Goal: Task Accomplishment & Management: Use online tool/utility

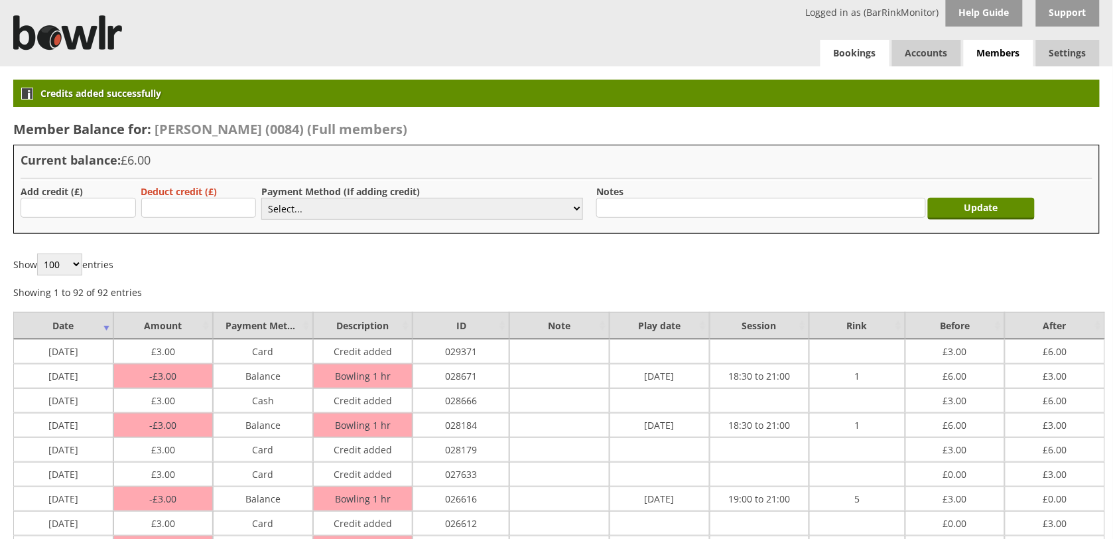
click at [840, 54] on link "Bookings" at bounding box center [855, 53] width 69 height 27
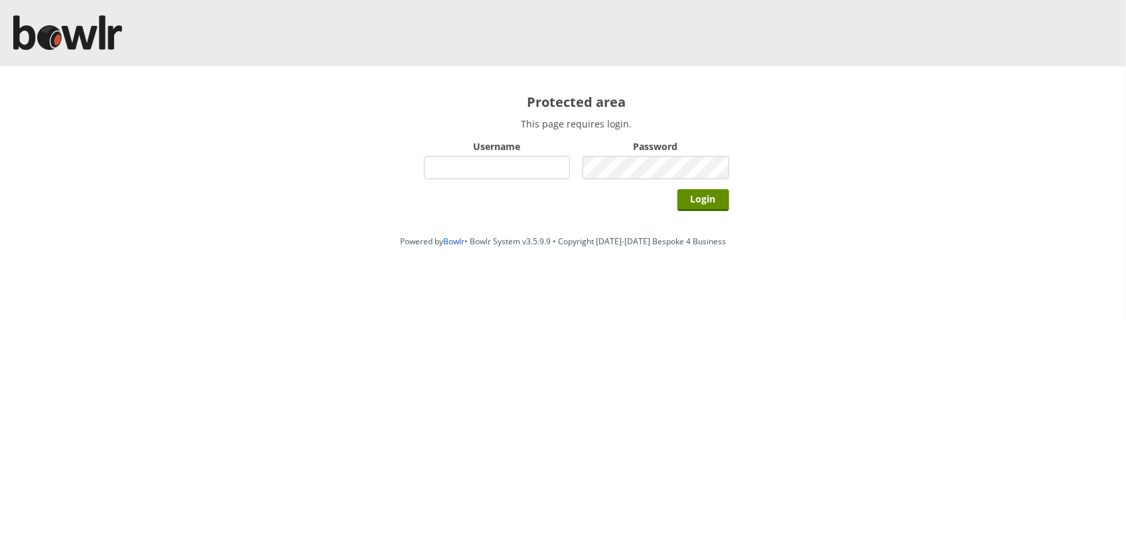
click at [464, 177] on input "Username" at bounding box center [497, 167] width 147 height 23
type input "BarRinkMonitor"
click at [677, 189] on input "Login" at bounding box center [703, 200] width 52 height 22
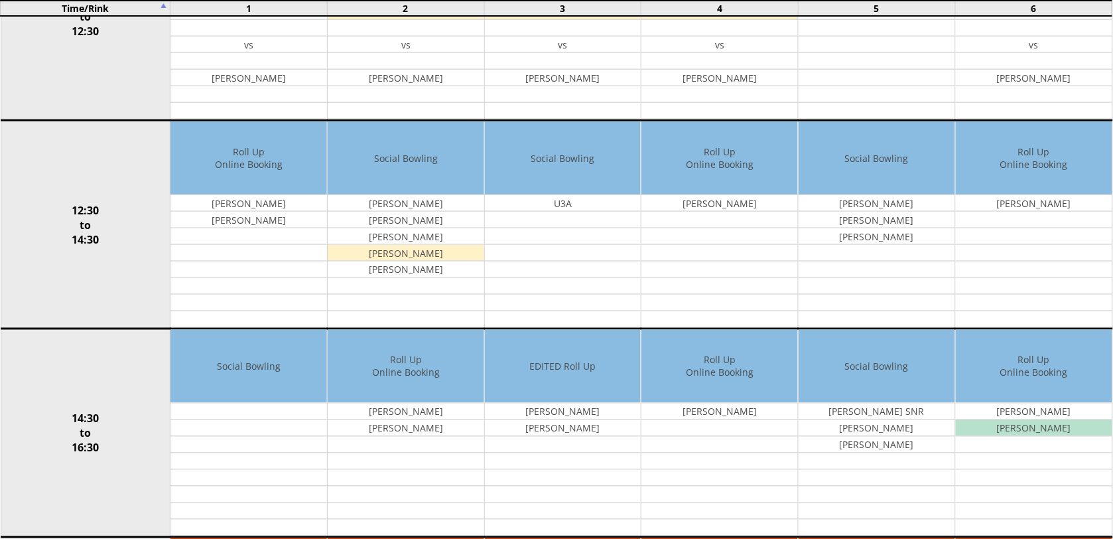
scroll to position [942, 0]
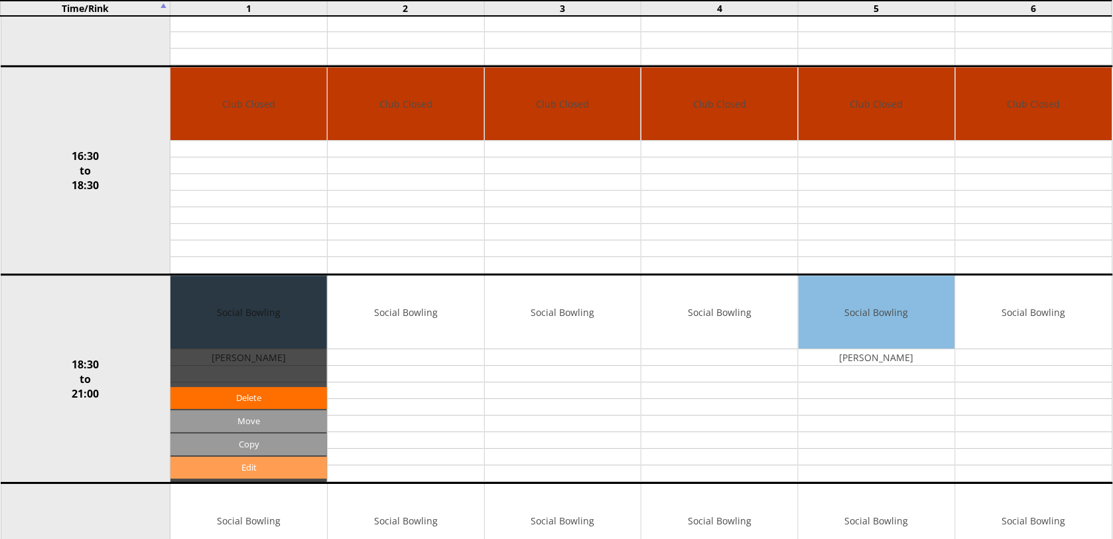
click at [263, 468] on link "Edit" at bounding box center [249, 468] width 157 height 22
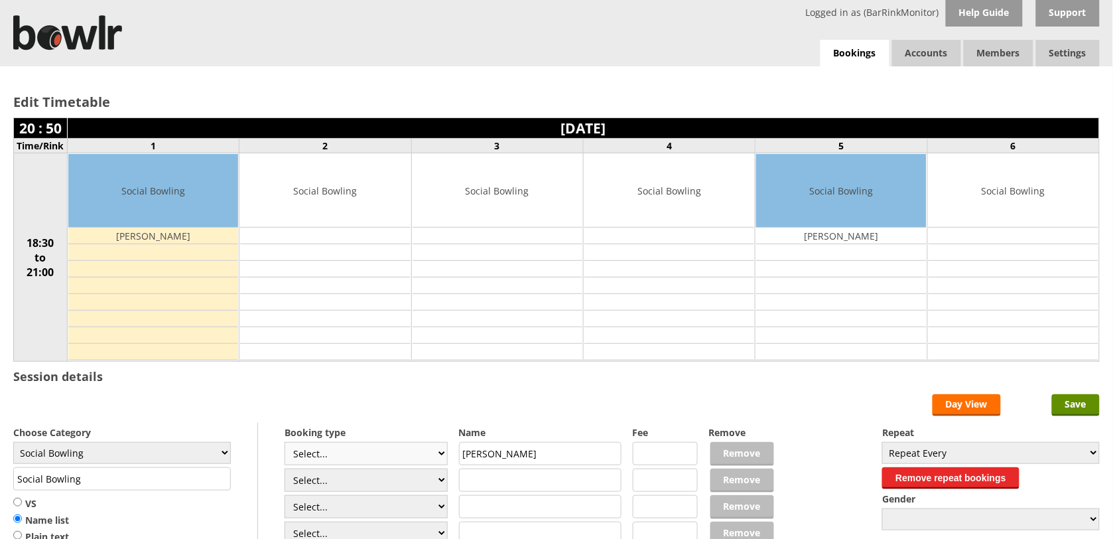
click at [438, 455] on select "Select... Club Competition (Member) Club Competition (Visitor) National (Member…" at bounding box center [366, 453] width 163 height 23
select select "1_54"
click at [285, 444] on select "Select... Club Competition (Member) Club Competition (Visitor) National (Member…" at bounding box center [366, 453] width 163 height 23
type input "3.0000"
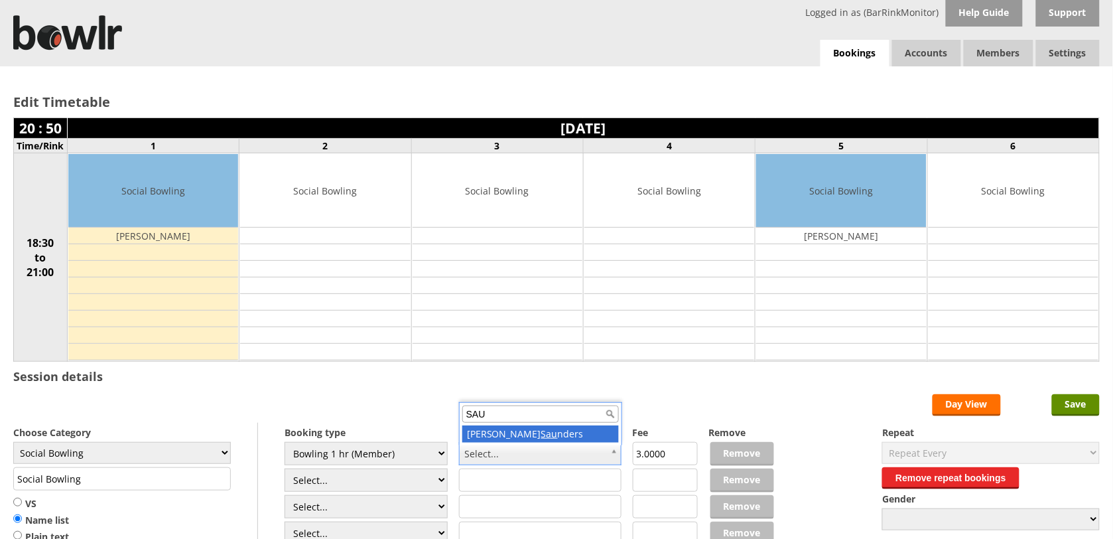
type input "SAU"
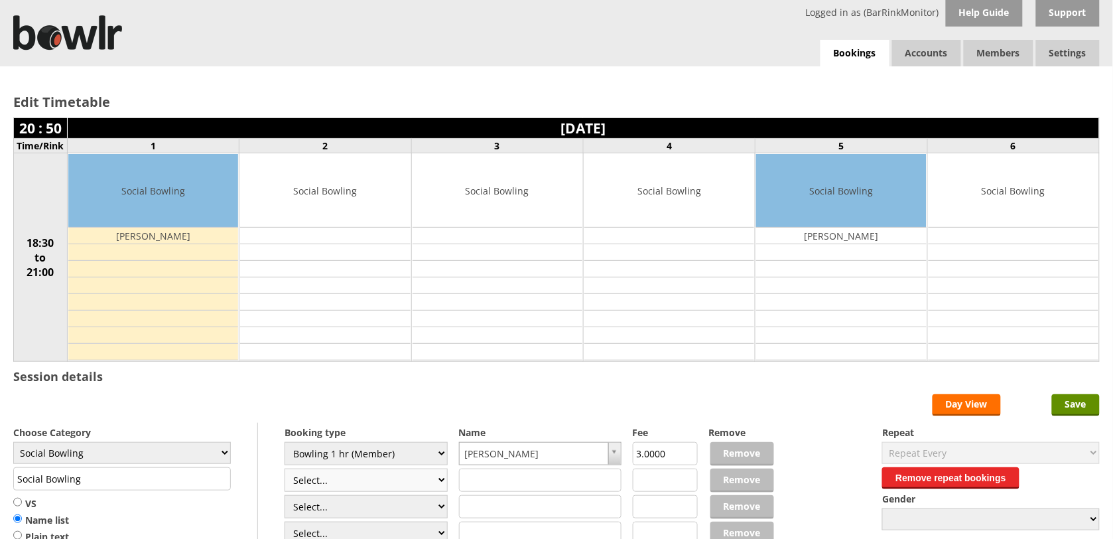
click at [439, 482] on select "Select... Club Competition (Member) Club Competition (Visitor) National (Member…" at bounding box center [366, 479] width 163 height 23
select select "1_54"
click at [285, 470] on select "Select... Club Competition (Member) Club Competition (Visitor) National (Member…" at bounding box center [366, 479] width 163 height 23
type input "3.0000"
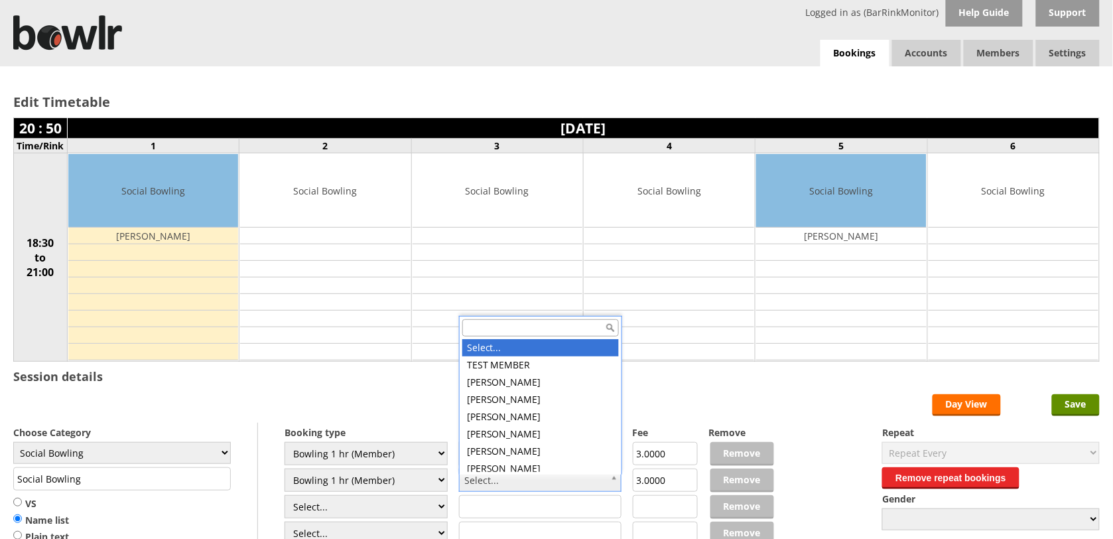
click at [526, 324] on input "text" at bounding box center [540, 327] width 157 height 17
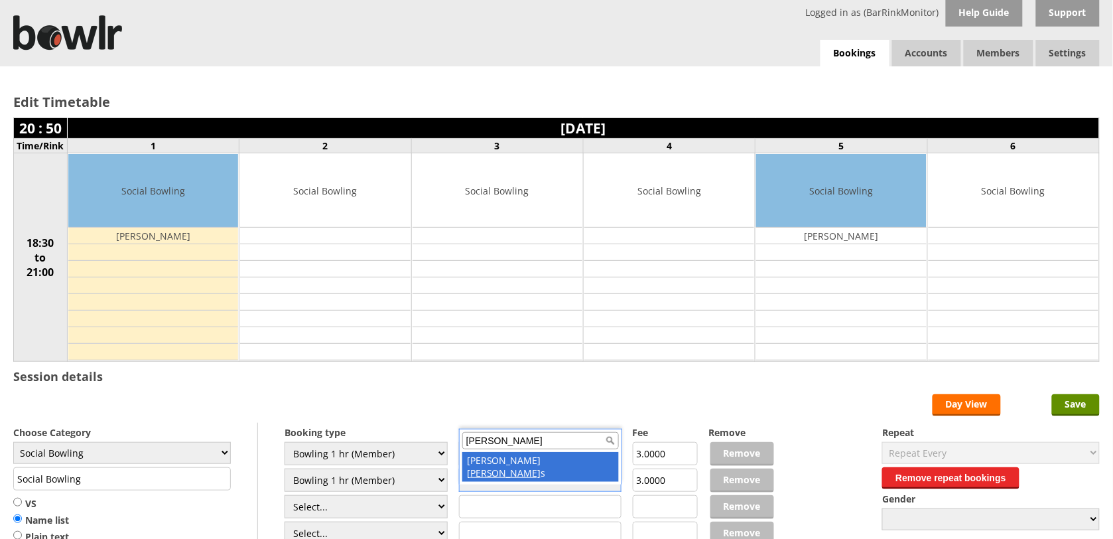
type input "CURTI"
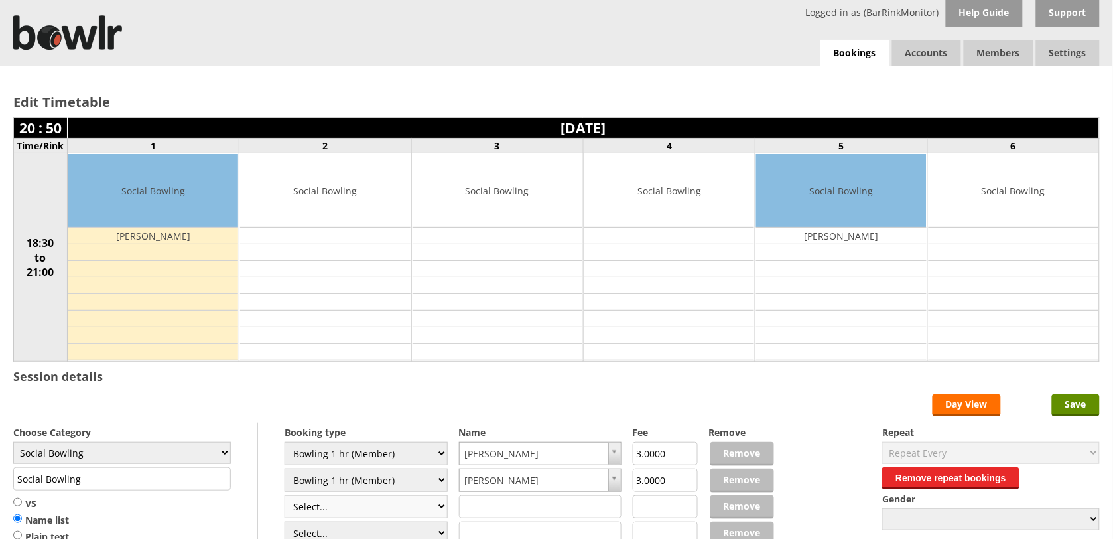
click at [439, 513] on select "Select... Club Competition (Member) Club Competition (Visitor) National (Member…" at bounding box center [366, 506] width 163 height 23
select select "1_54"
click at [285, 497] on select "Select... Club Competition (Member) Club Competition (Visitor) National (Member…" at bounding box center [366, 506] width 163 height 23
type input "3.0000"
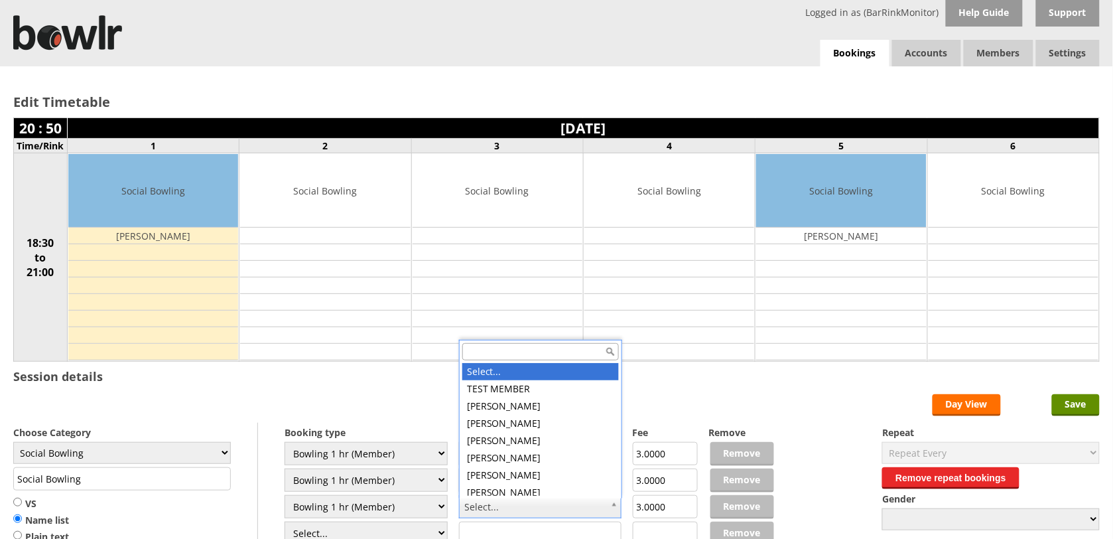
click at [526, 350] on input "text" at bounding box center [540, 351] width 157 height 17
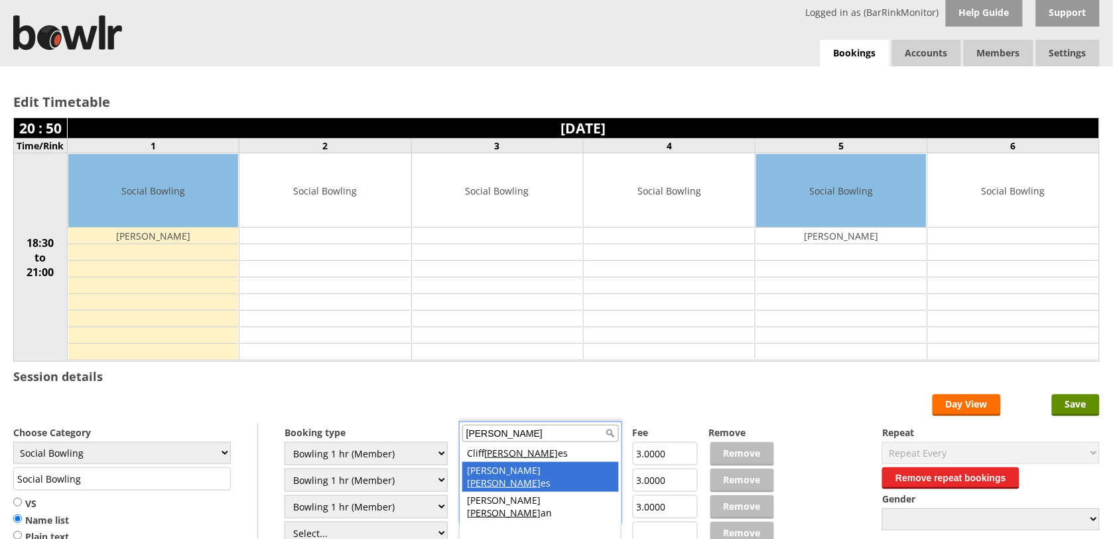
type input "HOLM"
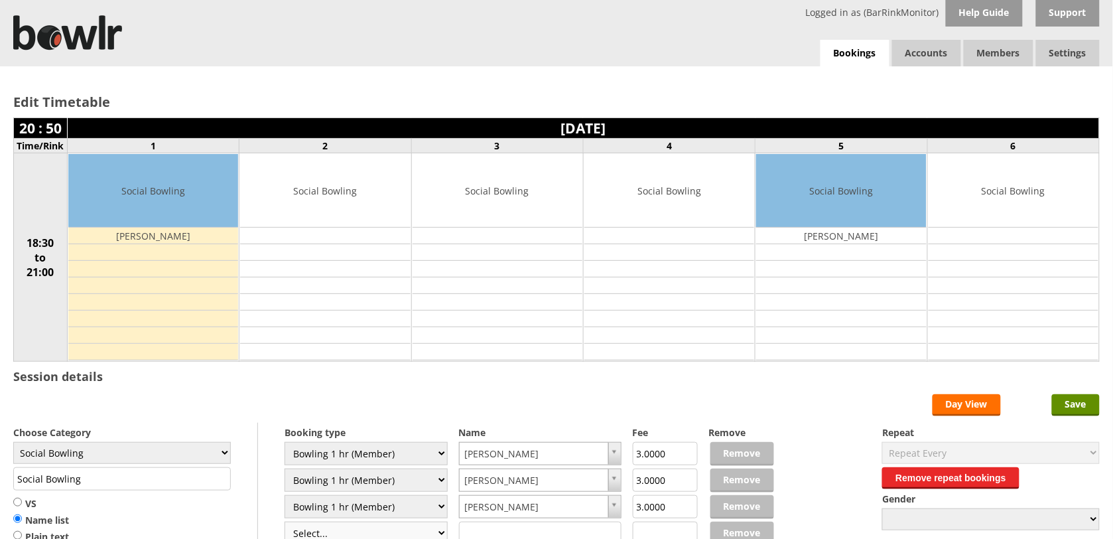
click at [432, 535] on select "Select... Club Competition (Member) Club Competition (Visitor) National (Member…" at bounding box center [366, 533] width 163 height 23
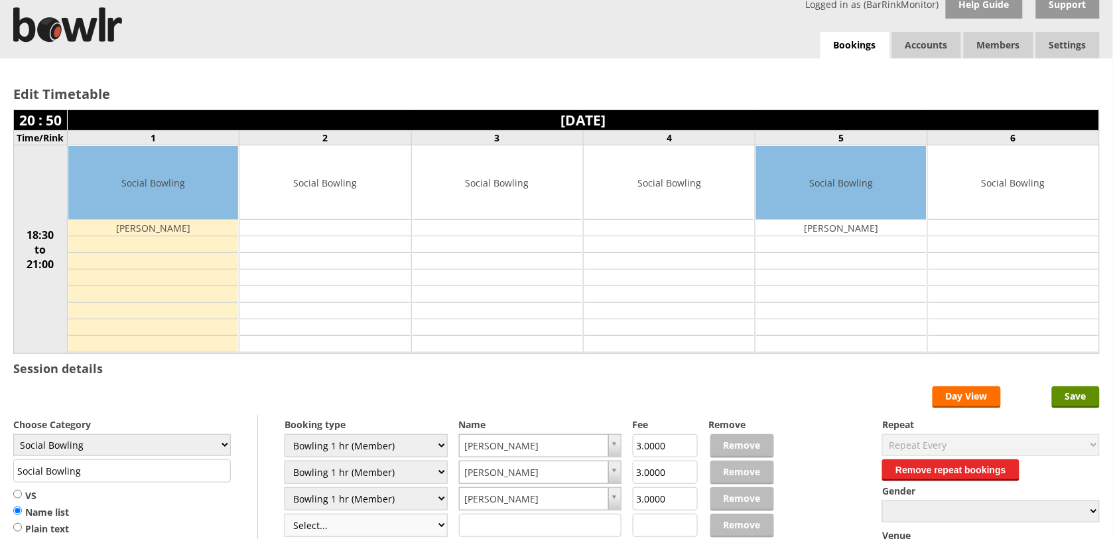
click at [432, 535] on select "Select... Club Competition (Member) Club Competition (Visitor) National (Member…" at bounding box center [366, 525] width 163 height 23
select select "1_54"
click at [285, 516] on select "Select... Club Competition (Member) Club Competition (Visitor) National (Member…" at bounding box center [366, 525] width 163 height 23
type input "3.0000"
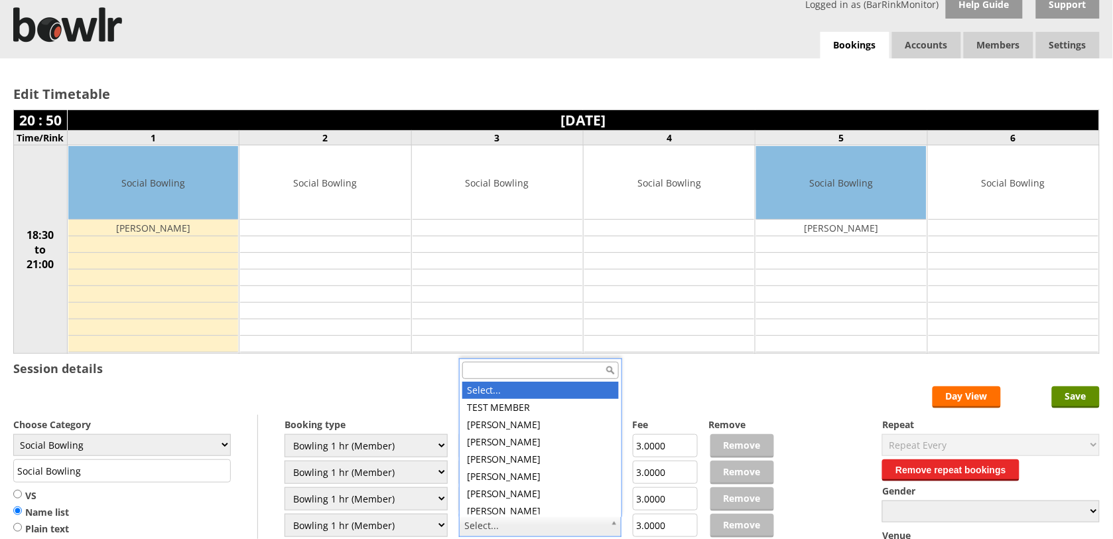
scroll to position [0, 0]
click at [506, 365] on input "text" at bounding box center [540, 370] width 157 height 17
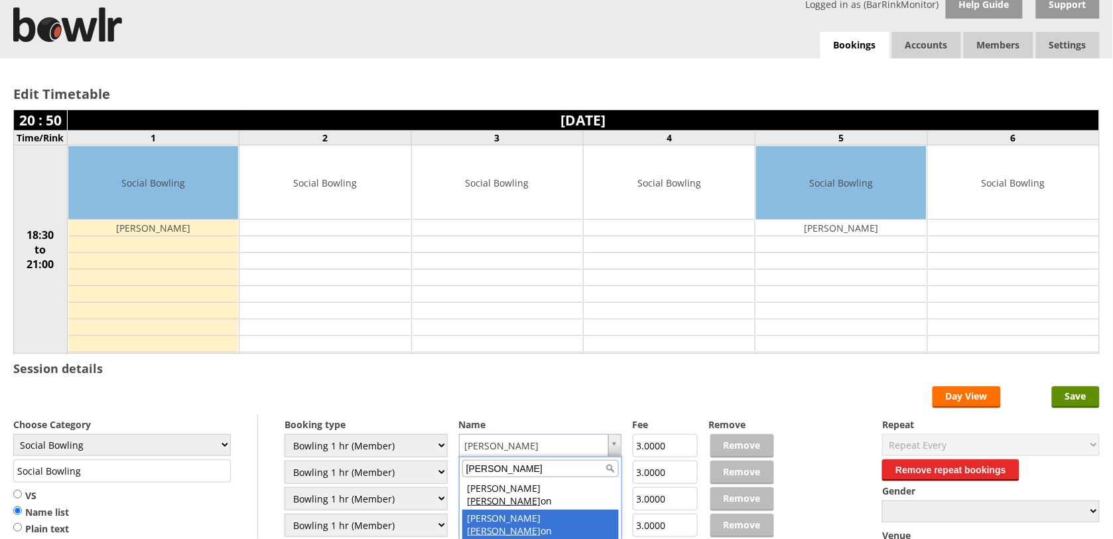
type input "SUTT"
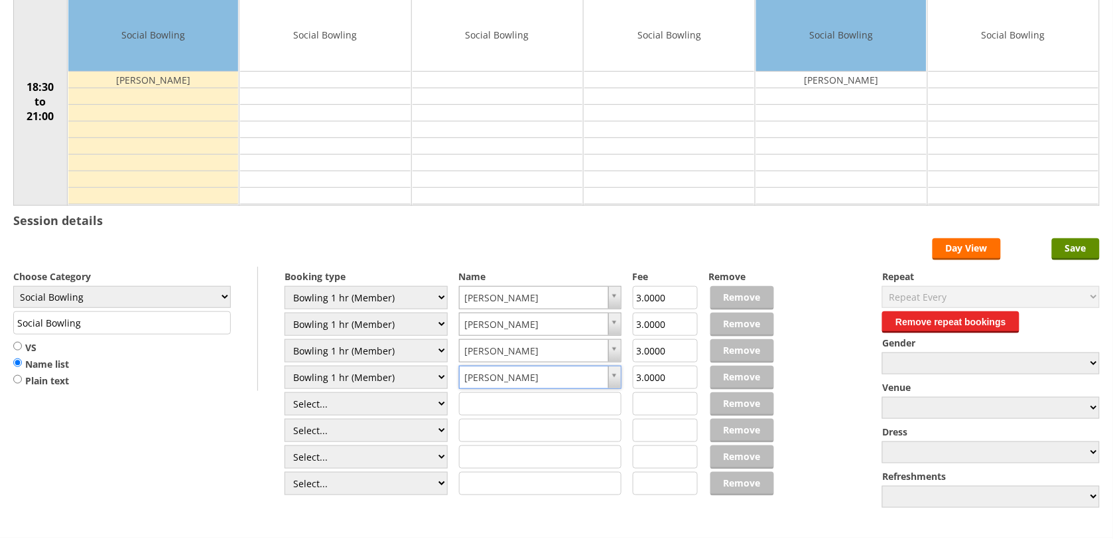
scroll to position [174, 0]
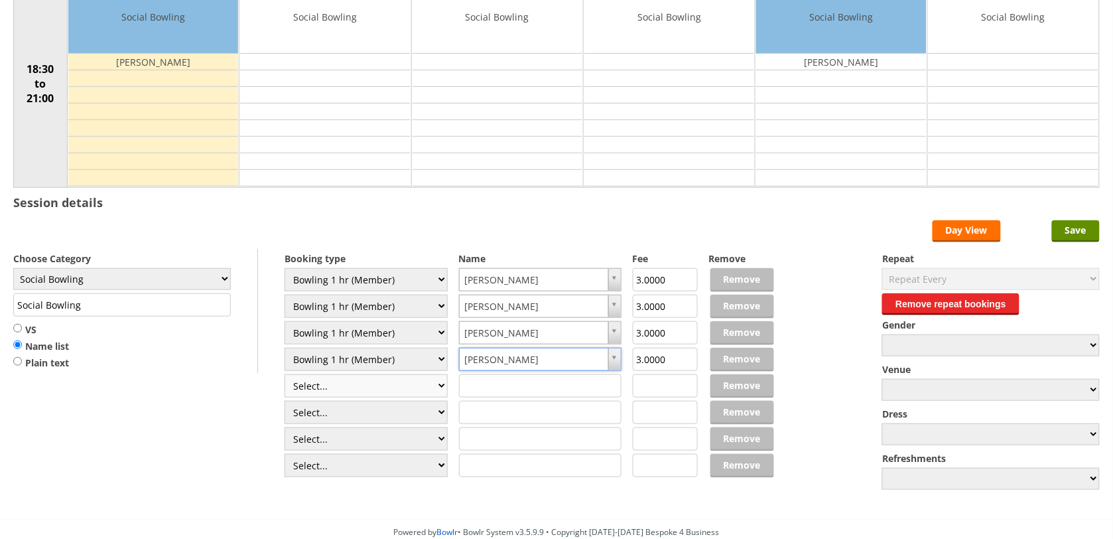
click at [438, 389] on select "Select... Club Competition (Member) Club Competition (Visitor) National (Member…" at bounding box center [366, 385] width 163 height 23
select select "1_54"
click at [285, 376] on select "Select... Club Competition (Member) Club Competition (Visitor) National (Member…" at bounding box center [366, 385] width 163 height 23
type input "3.0000"
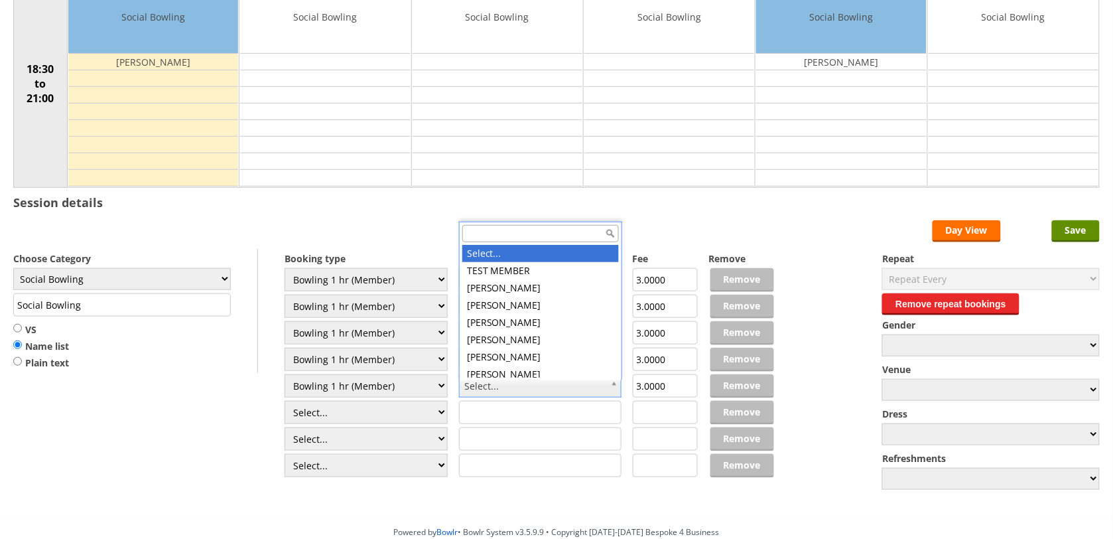
scroll to position [0, 0]
click at [502, 233] on input "text" at bounding box center [540, 233] width 157 height 17
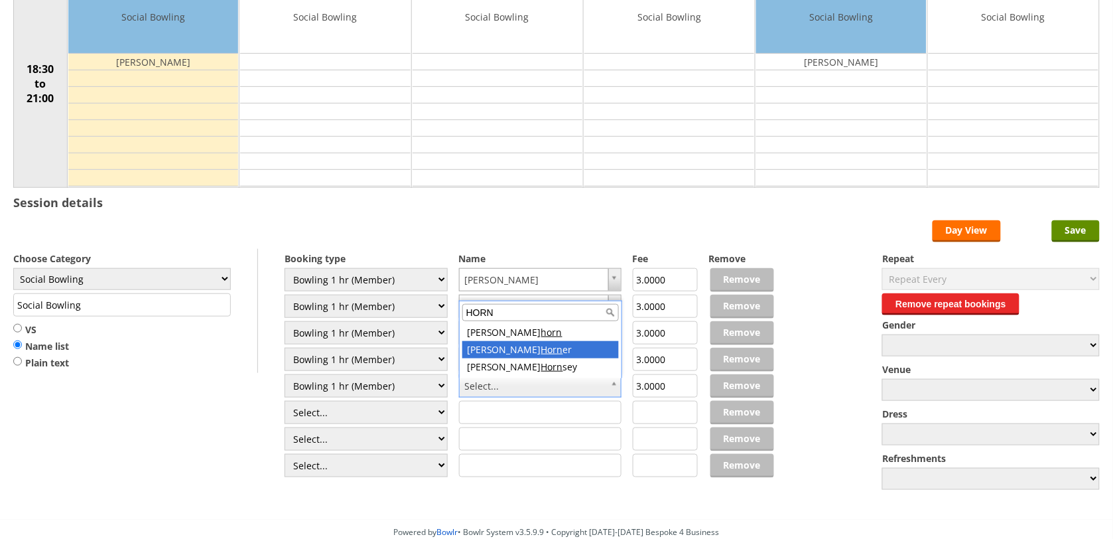
type input "HORN"
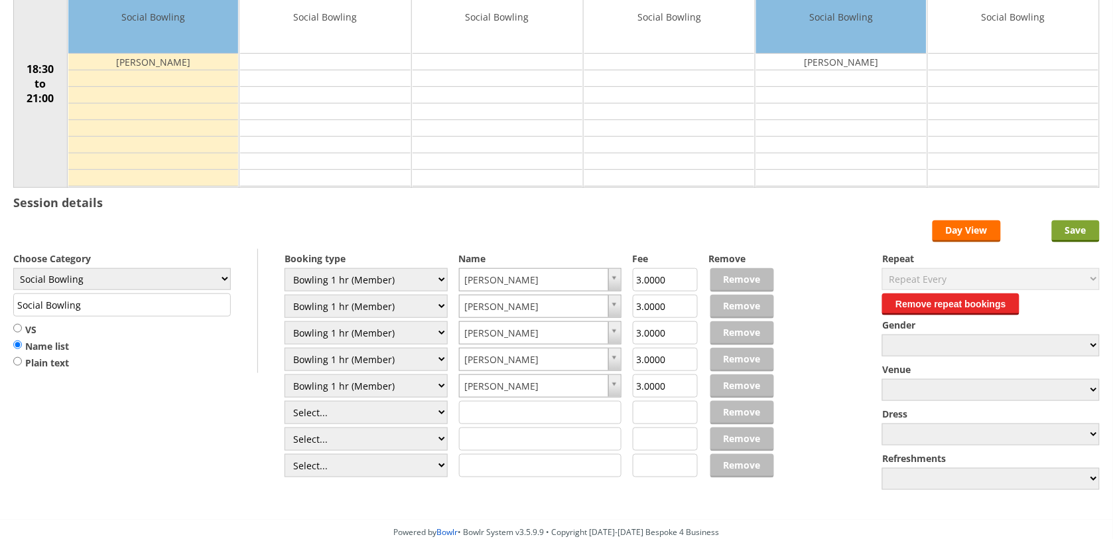
click at [1076, 230] on input "Save" at bounding box center [1076, 231] width 48 height 22
